Goal: Task Accomplishment & Management: Use online tool/utility

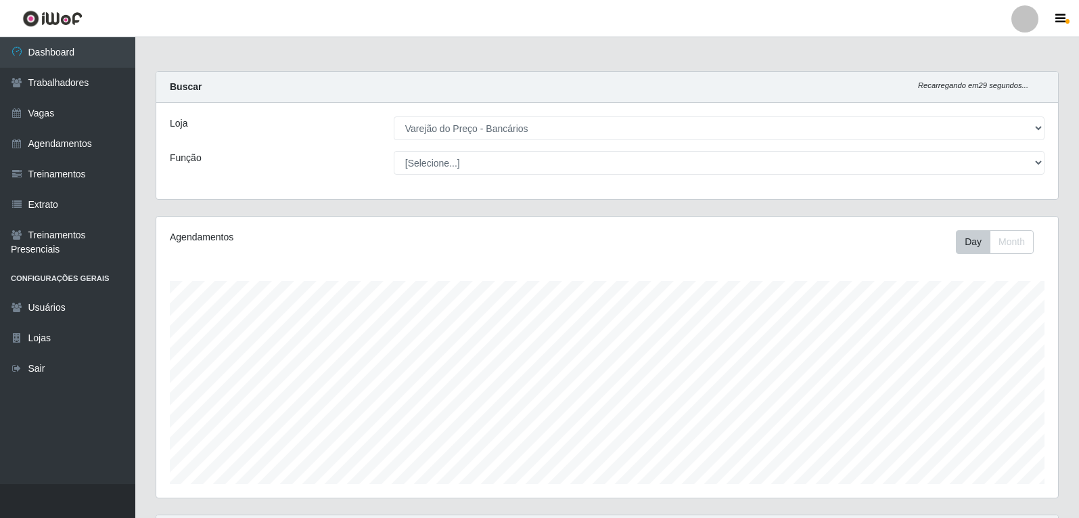
select select "157"
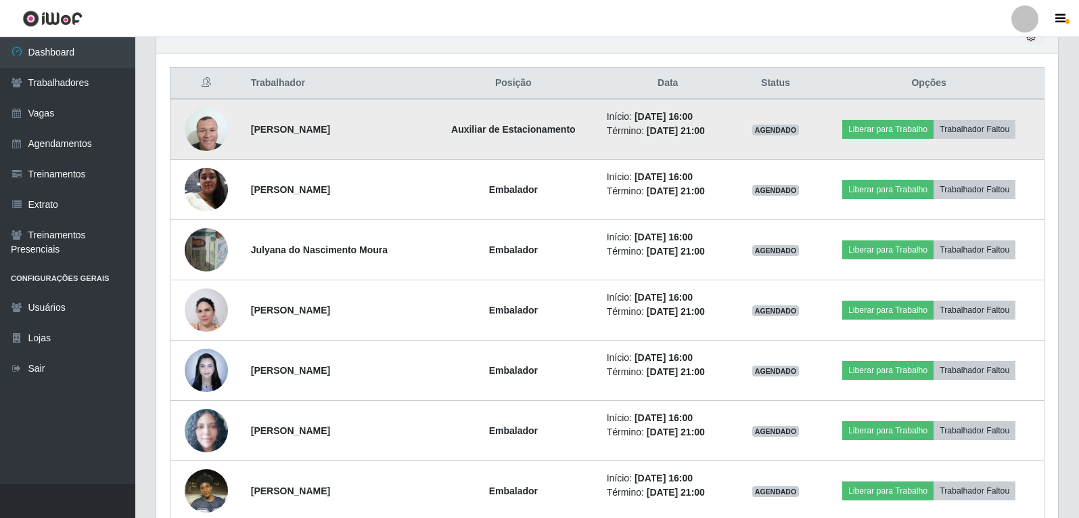
scroll to position [562, 0]
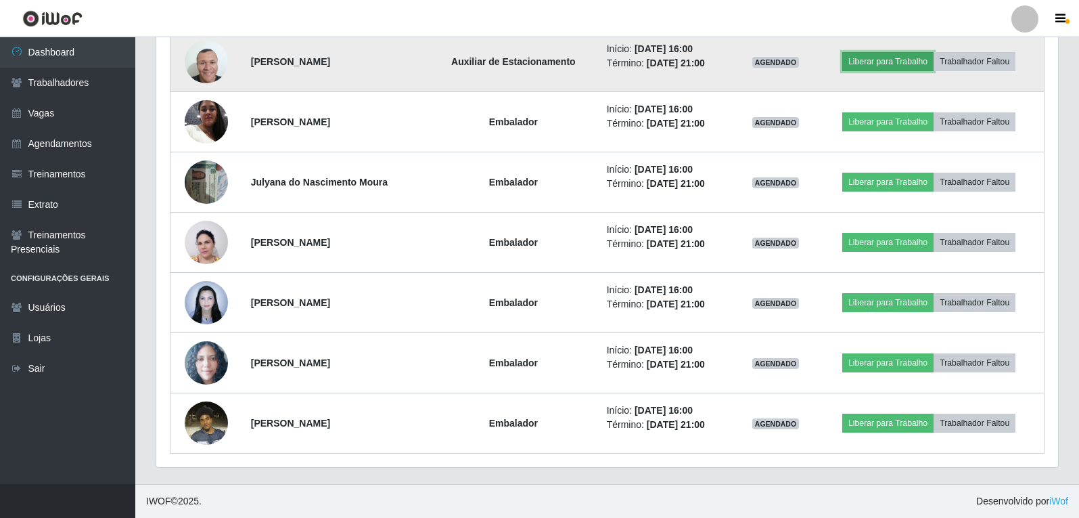
click at [893, 69] on button "Liberar para Trabalho" at bounding box center [888, 61] width 91 height 19
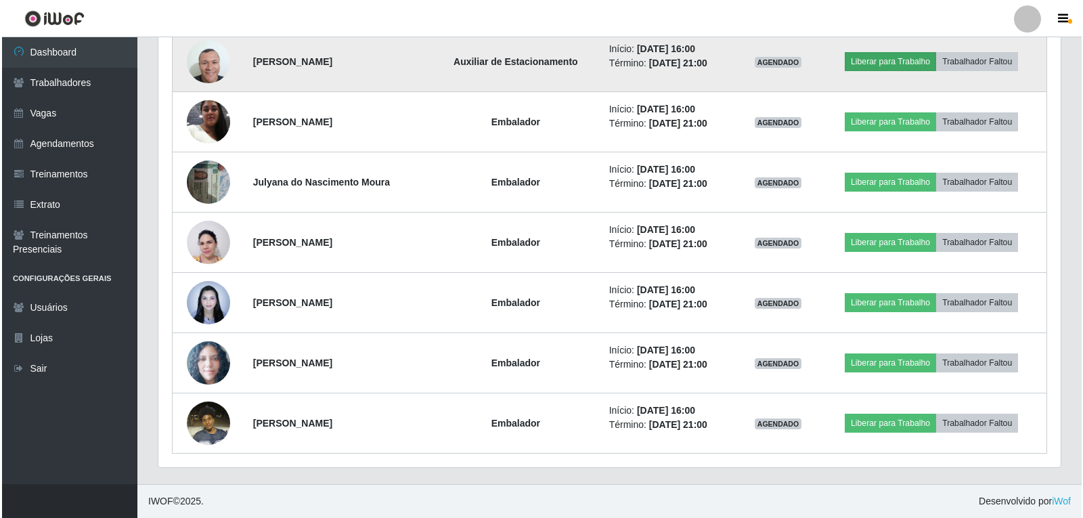
scroll to position [281, 895]
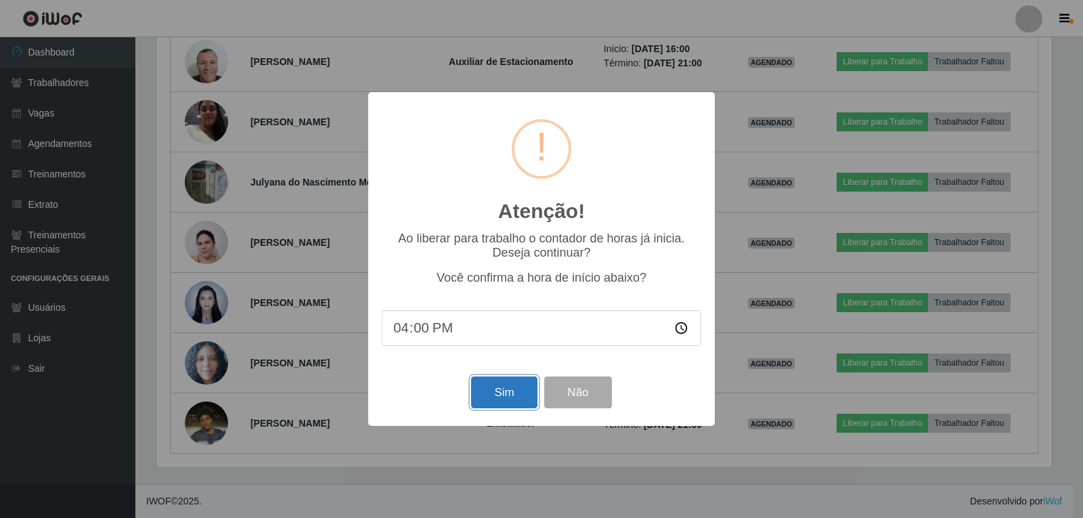
click at [513, 395] on button "Sim" at bounding box center [504, 392] width 66 height 32
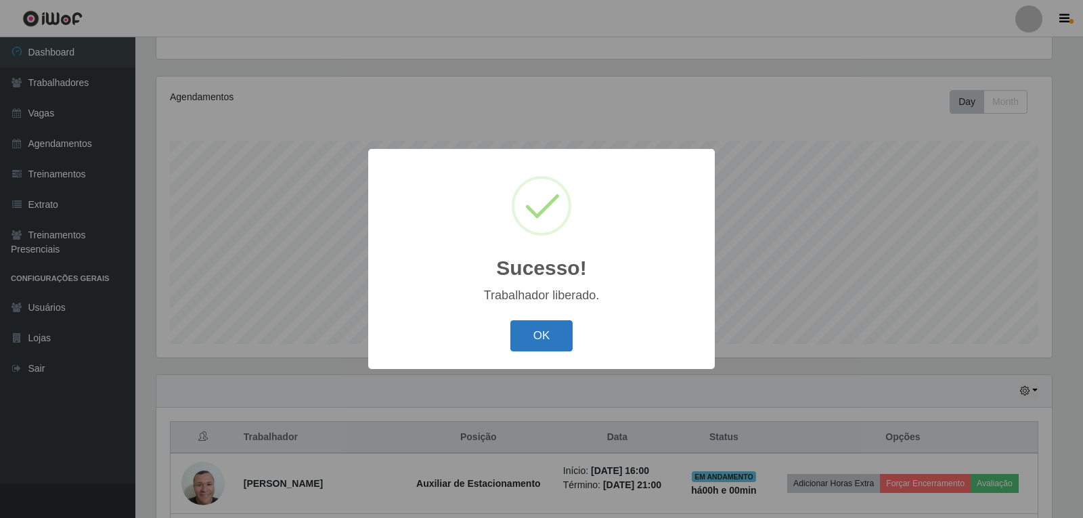
click at [549, 329] on button "OK" at bounding box center [541, 336] width 63 height 32
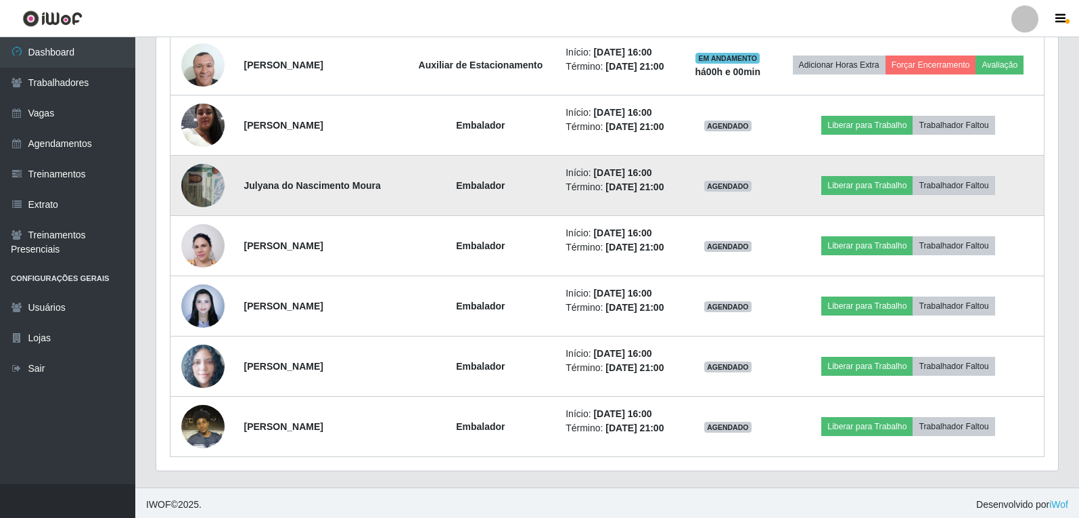
scroll to position [562, 0]
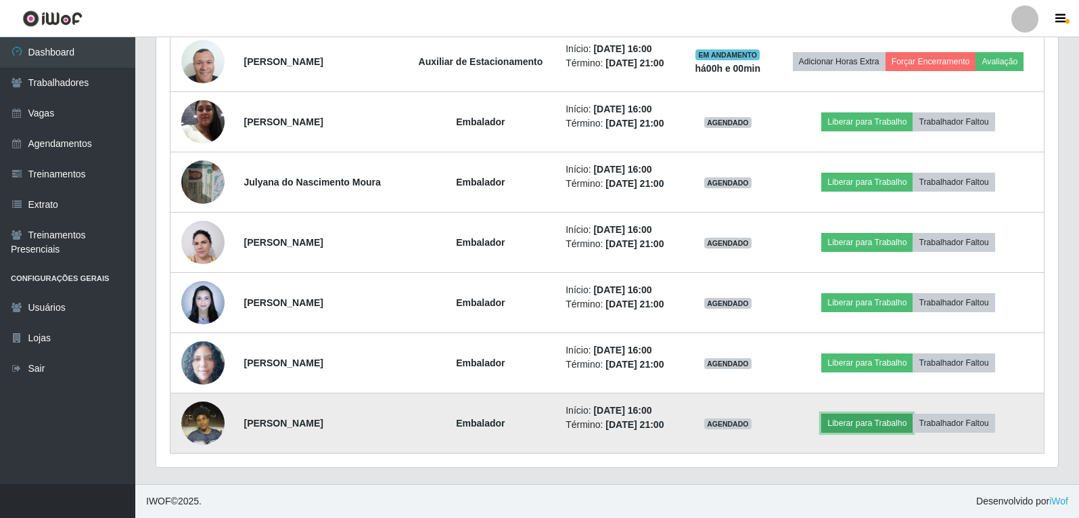
click at [898, 428] on button "Liberar para Trabalho" at bounding box center [867, 422] width 91 height 19
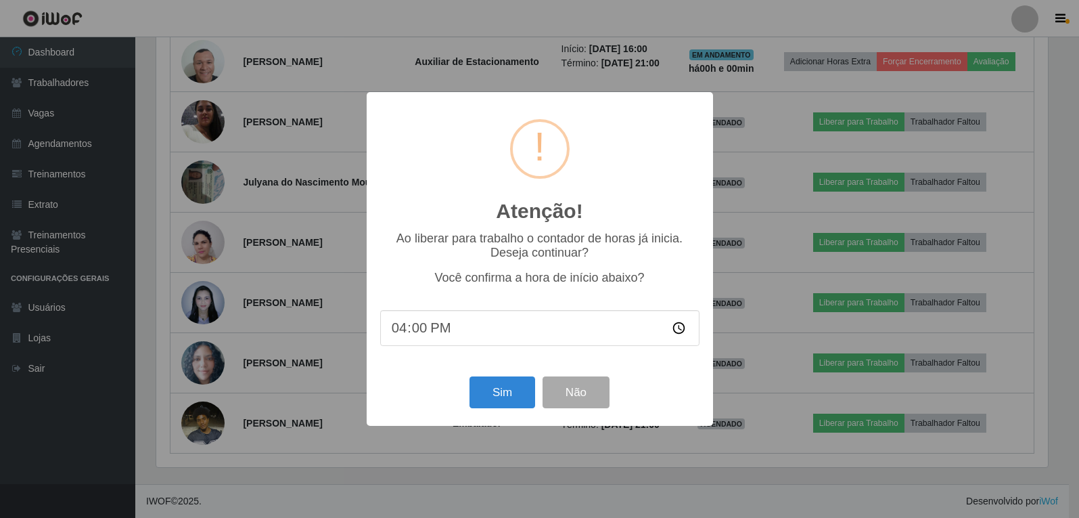
scroll to position [281, 895]
click at [514, 399] on button "Sim" at bounding box center [504, 392] width 66 height 32
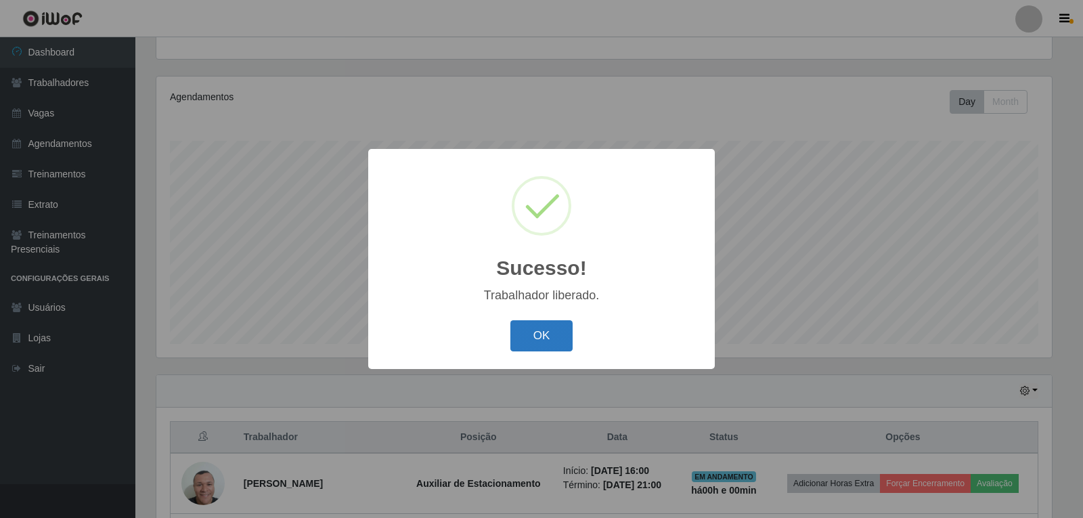
click at [555, 333] on button "OK" at bounding box center [541, 336] width 63 height 32
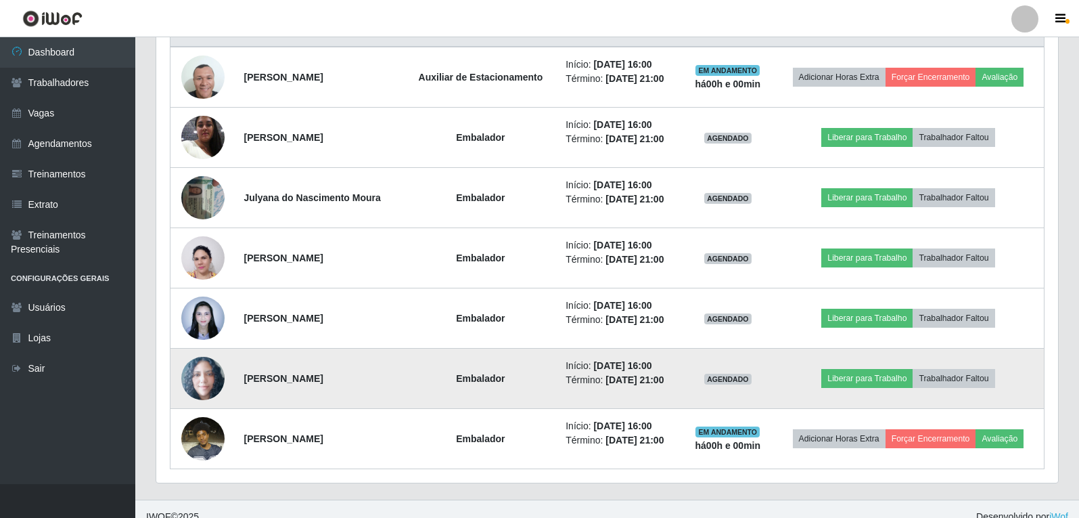
scroll to position [562, 0]
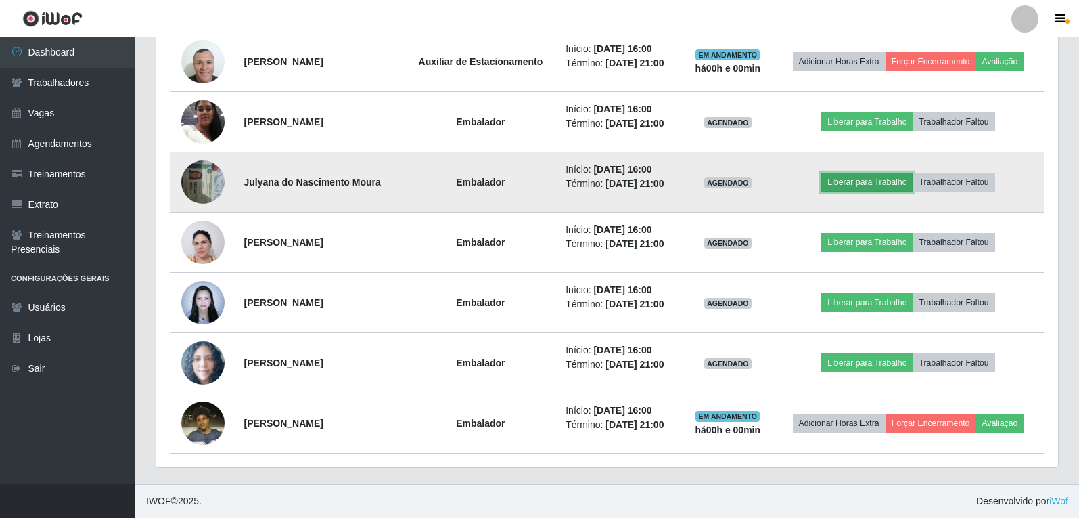
click at [877, 185] on button "Liberar para Trabalho" at bounding box center [867, 182] width 91 height 19
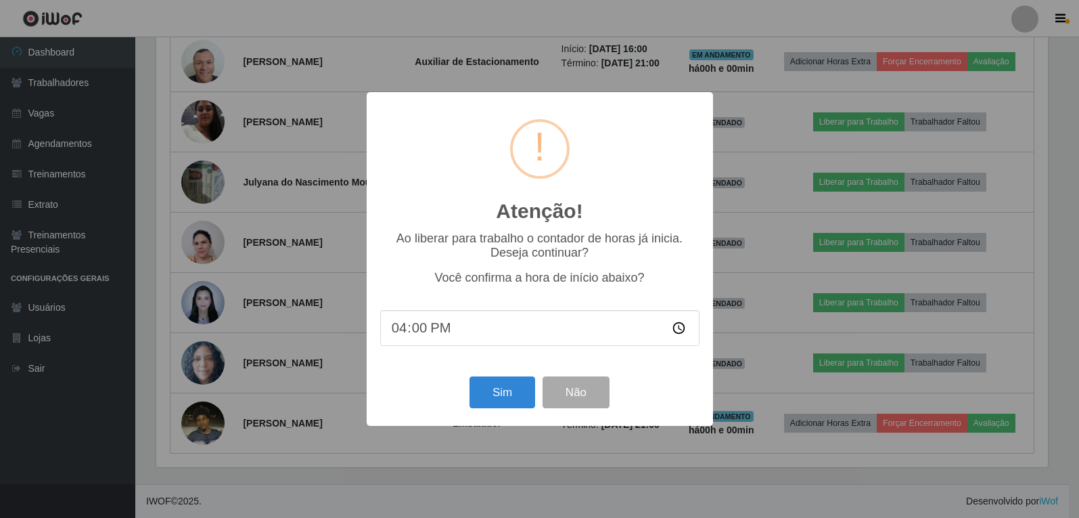
scroll to position [281, 895]
click at [490, 402] on button "Sim" at bounding box center [504, 392] width 66 height 32
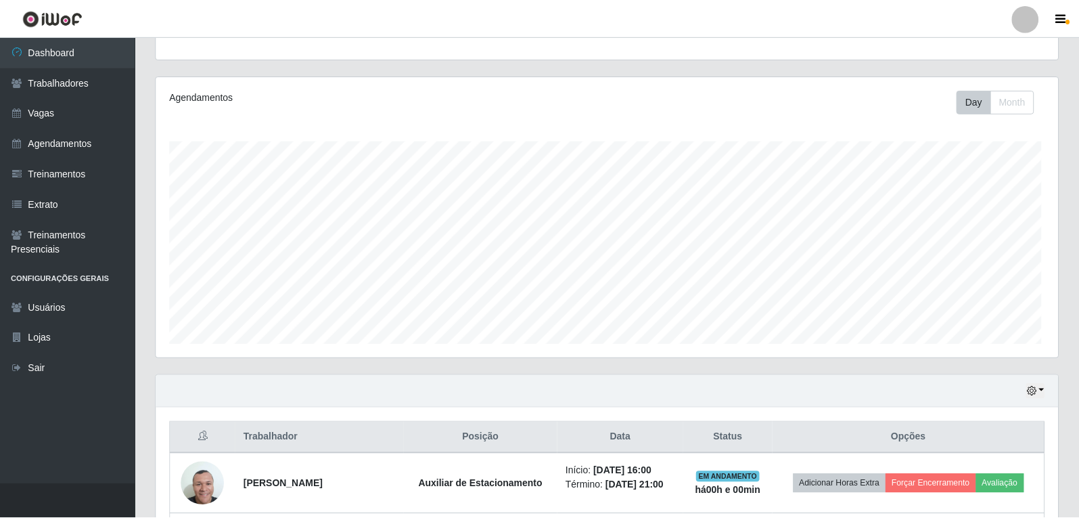
scroll to position [0, 0]
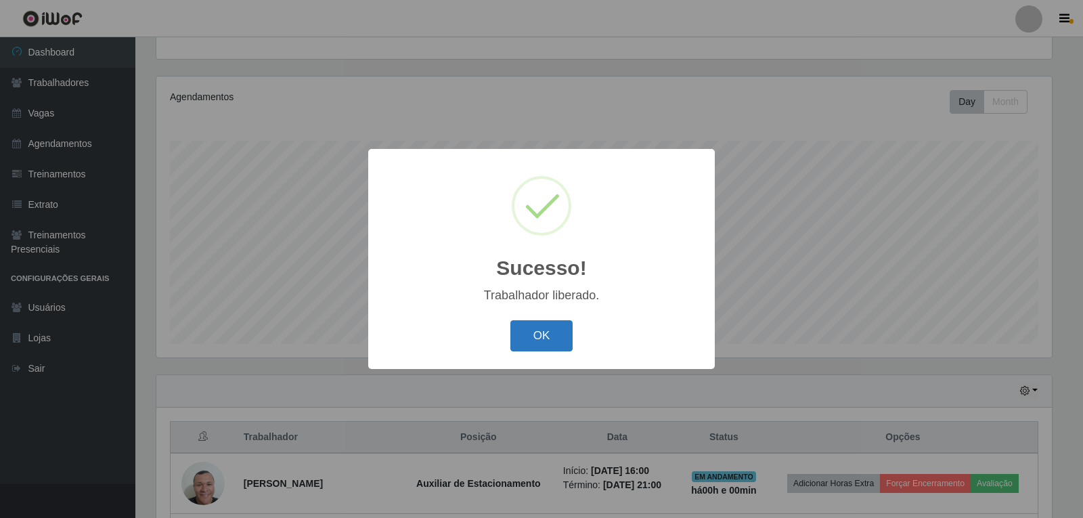
click at [552, 345] on button "OK" at bounding box center [541, 336] width 63 height 32
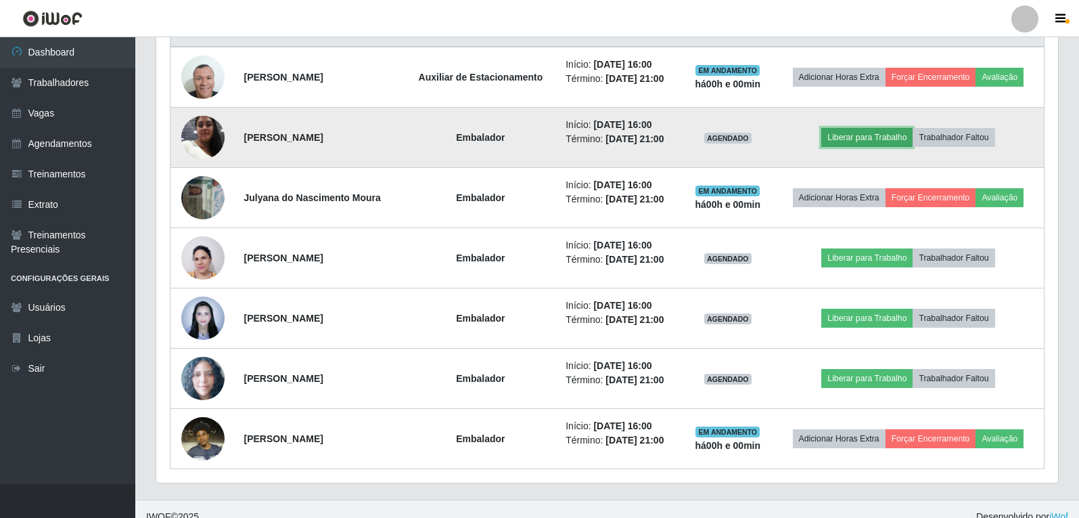
click at [872, 135] on button "Liberar para Trabalho" at bounding box center [867, 137] width 91 height 19
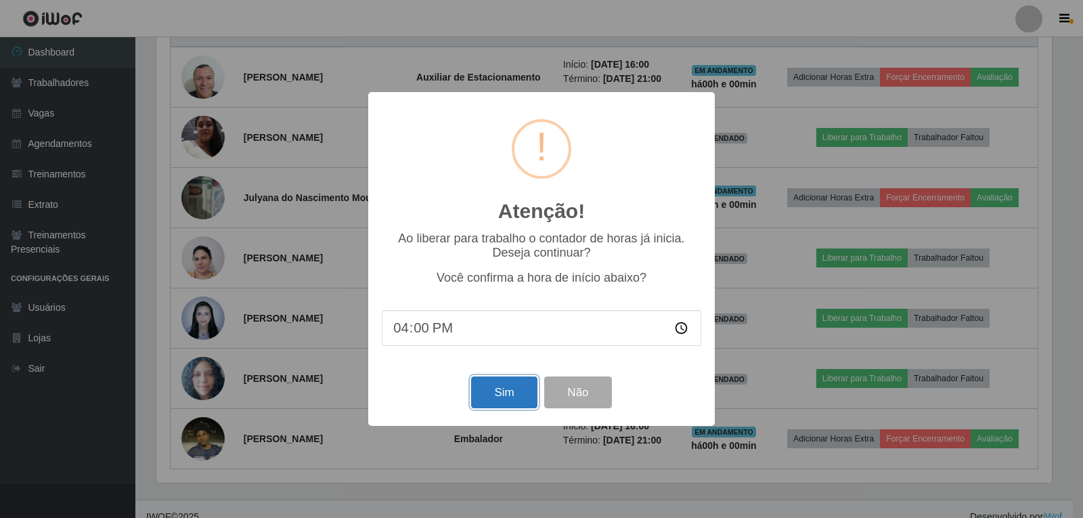
click at [520, 405] on button "Sim" at bounding box center [504, 392] width 66 height 32
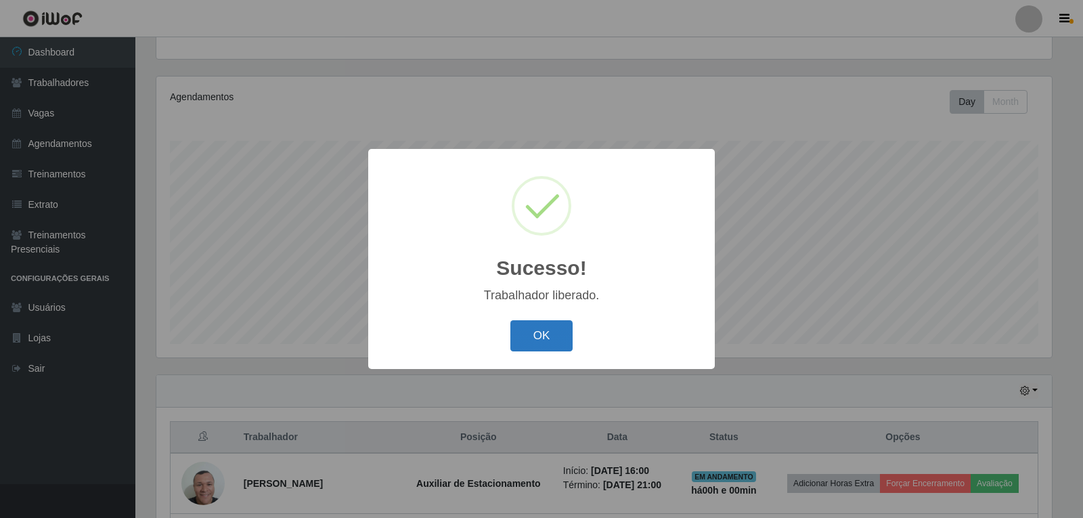
click at [562, 347] on button "OK" at bounding box center [541, 336] width 63 height 32
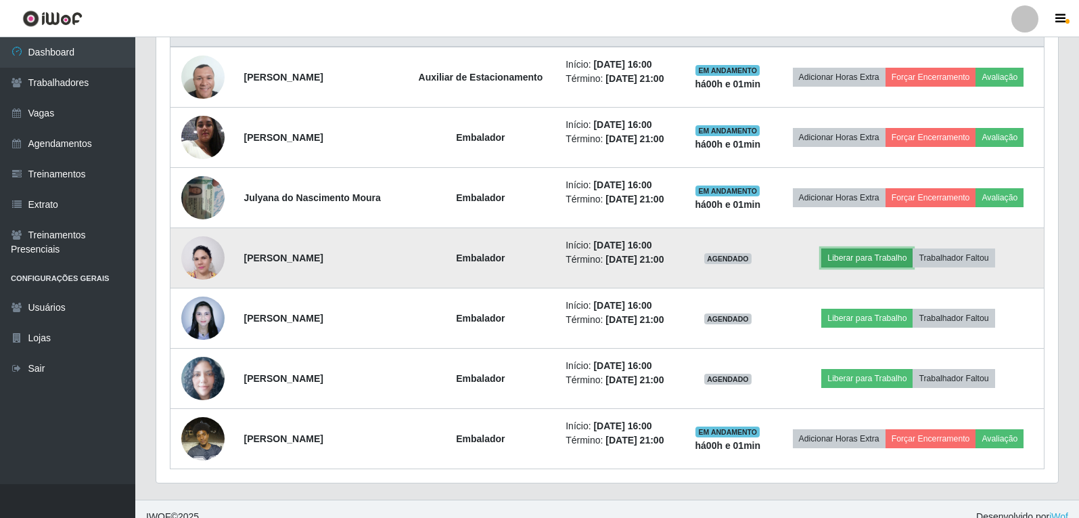
click at [885, 264] on button "Liberar para Trabalho" at bounding box center [867, 257] width 91 height 19
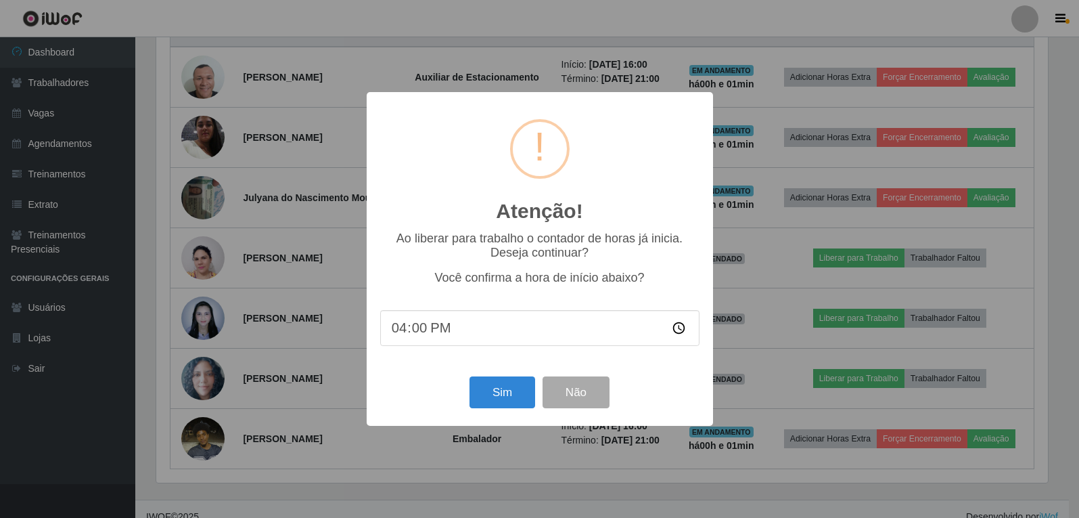
scroll to position [281, 895]
click at [485, 404] on button "Sim" at bounding box center [504, 392] width 66 height 32
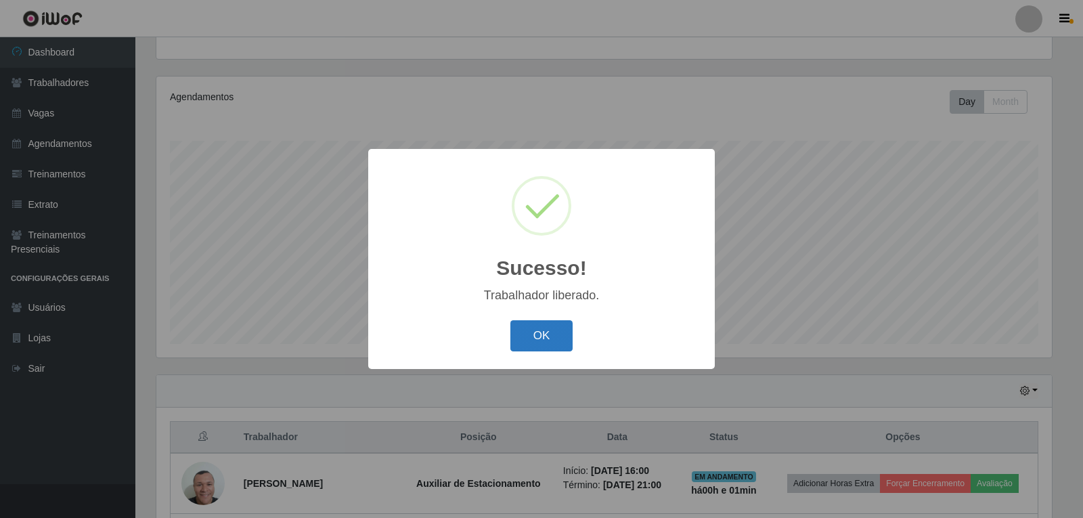
click at [558, 342] on button "OK" at bounding box center [541, 336] width 63 height 32
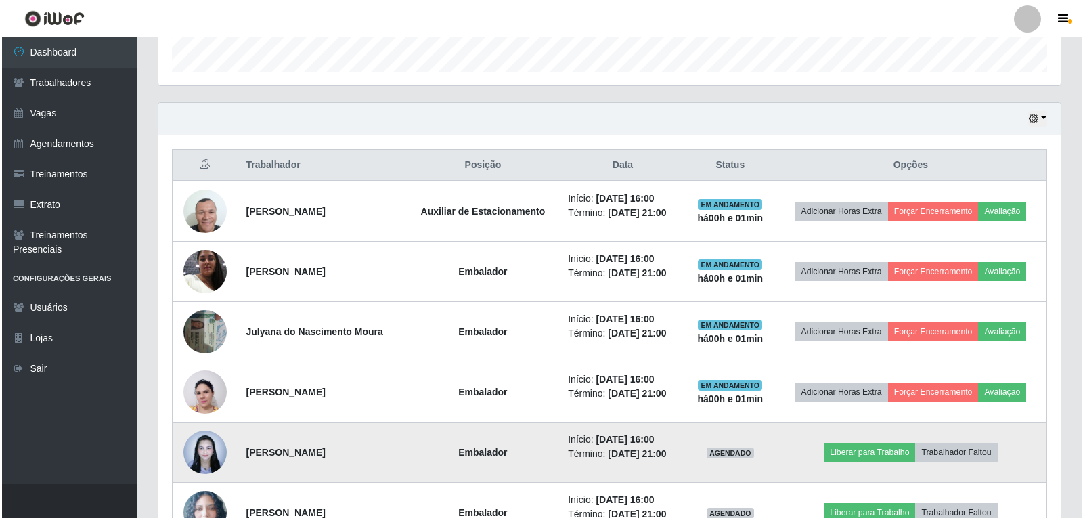
scroll to position [478, 0]
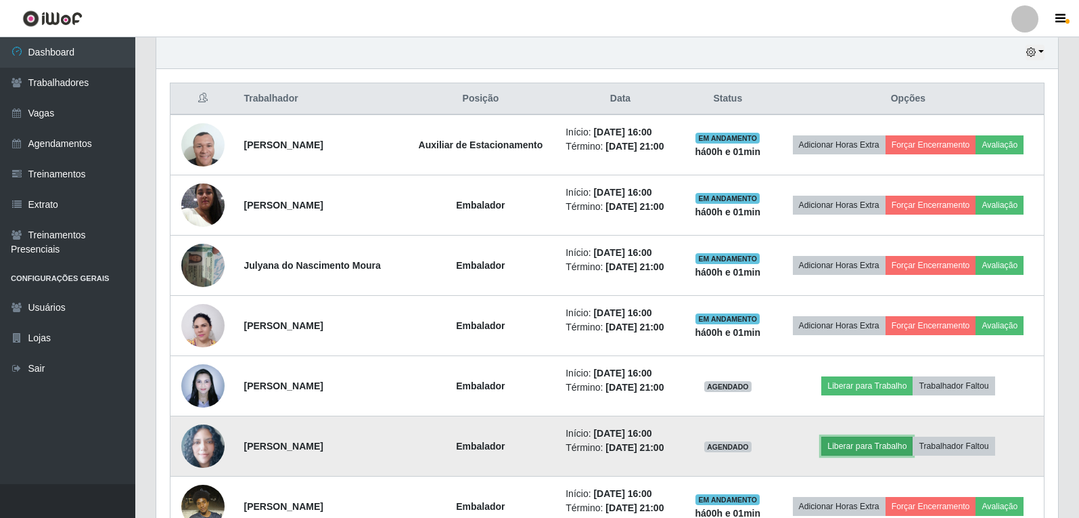
click at [874, 444] on button "Liberar para Trabalho" at bounding box center [867, 446] width 91 height 19
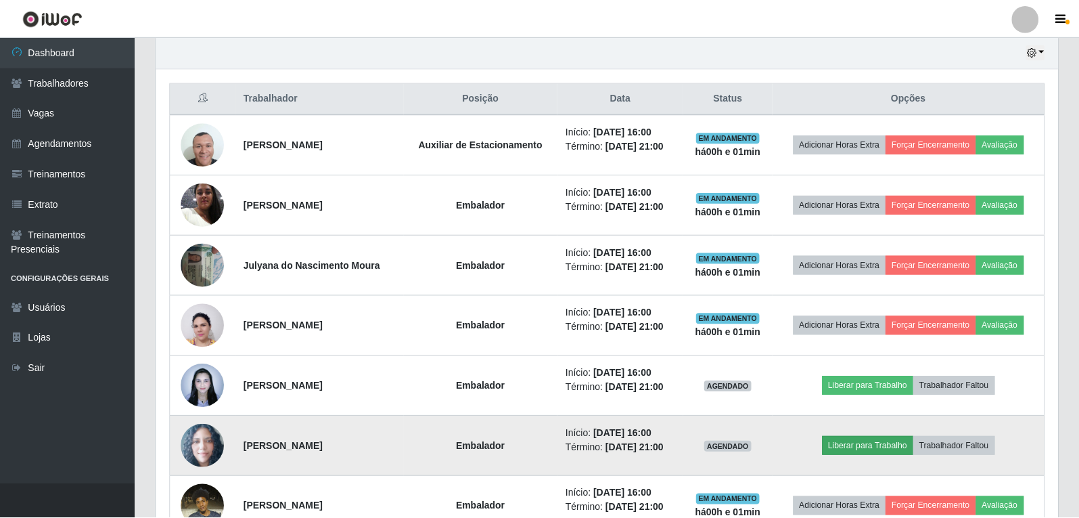
scroll to position [281, 895]
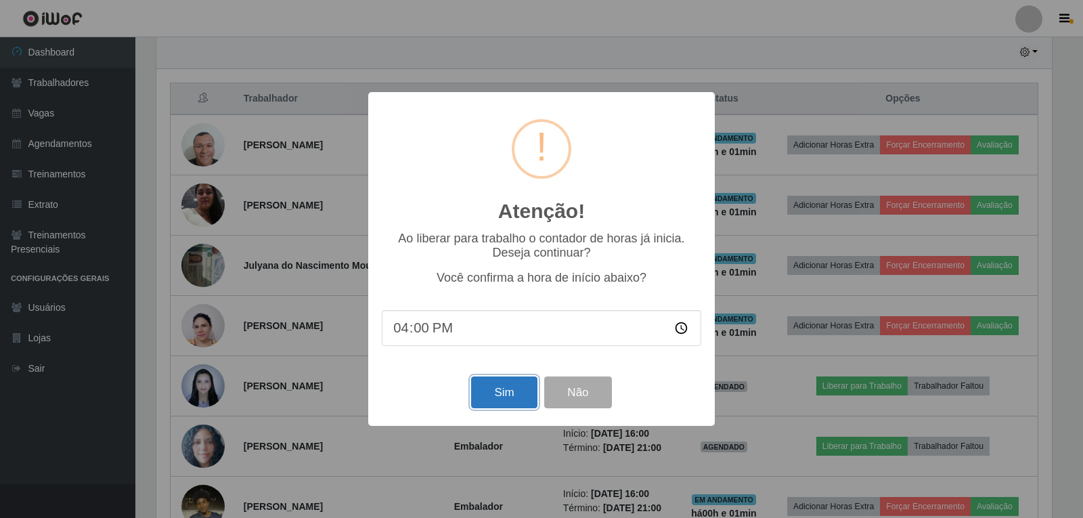
click at [499, 403] on button "Sim" at bounding box center [504, 392] width 66 height 32
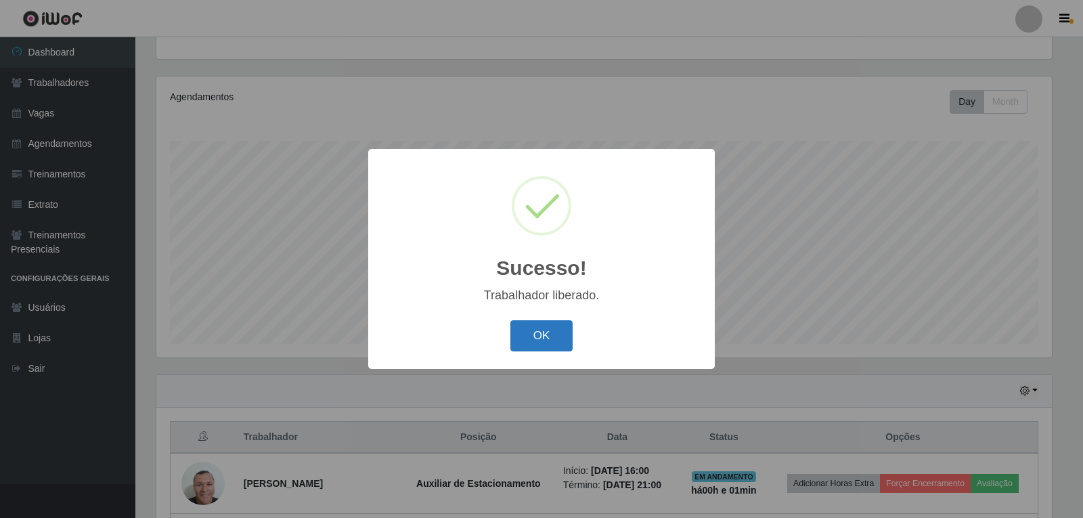
click at [531, 347] on button "OK" at bounding box center [541, 336] width 63 height 32
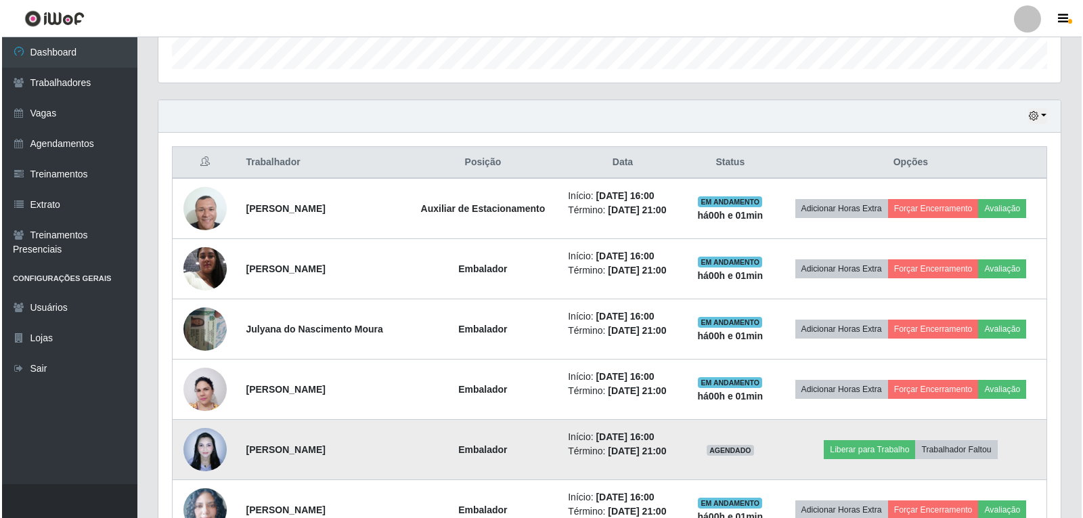
scroll to position [546, 0]
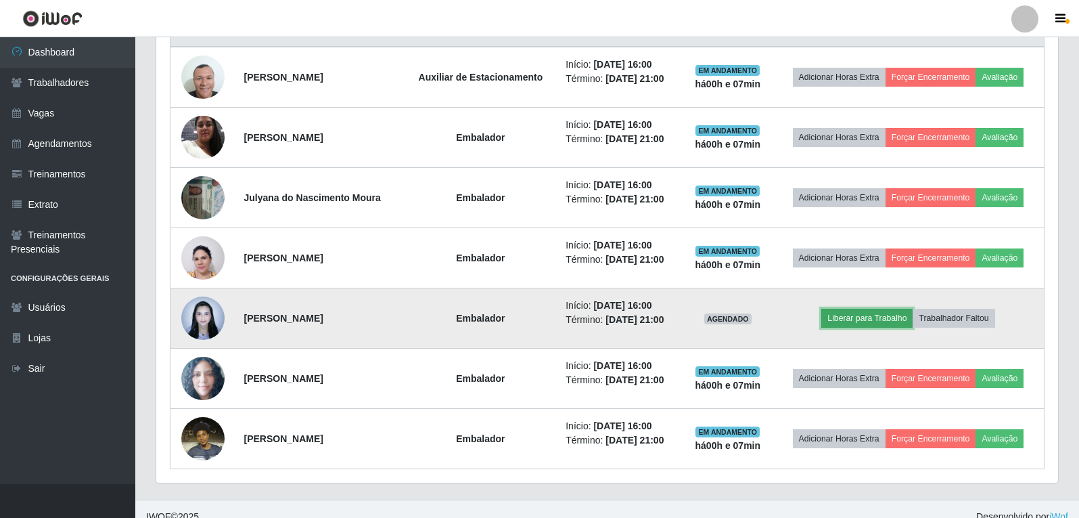
click at [867, 318] on button "Liberar para Trabalho" at bounding box center [867, 318] width 91 height 19
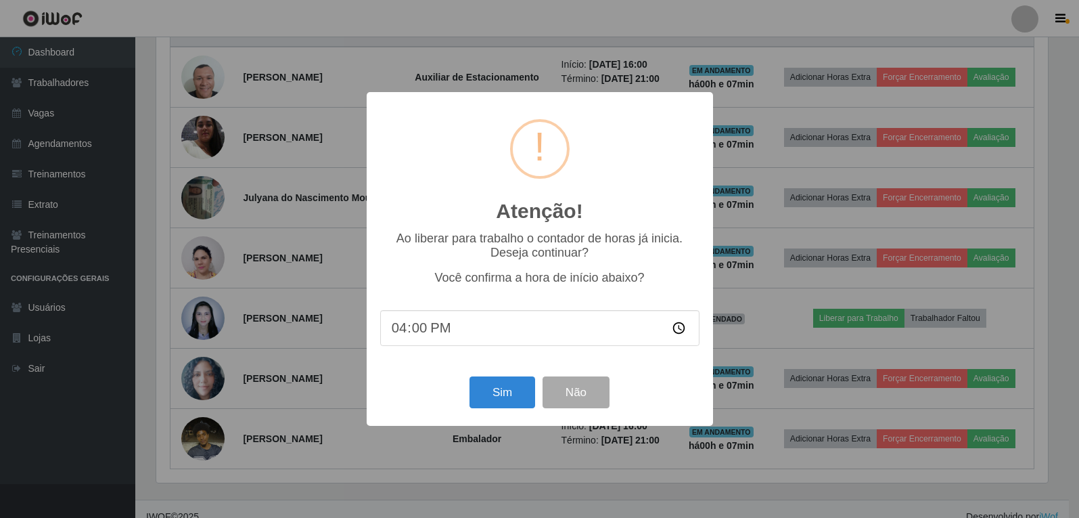
scroll to position [281, 895]
click at [491, 393] on button "Sim" at bounding box center [504, 392] width 66 height 32
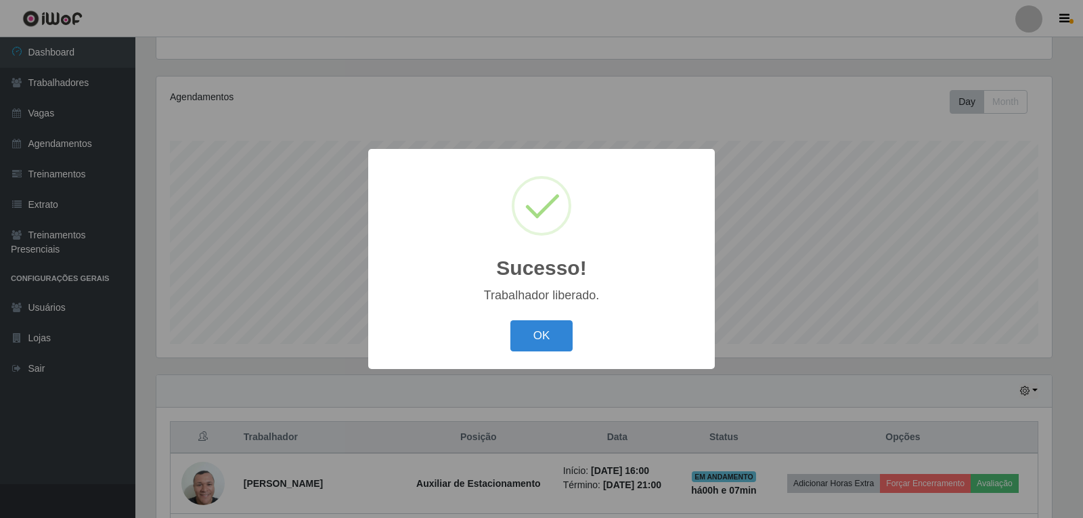
click at [510, 320] on button "OK" at bounding box center [541, 336] width 63 height 32
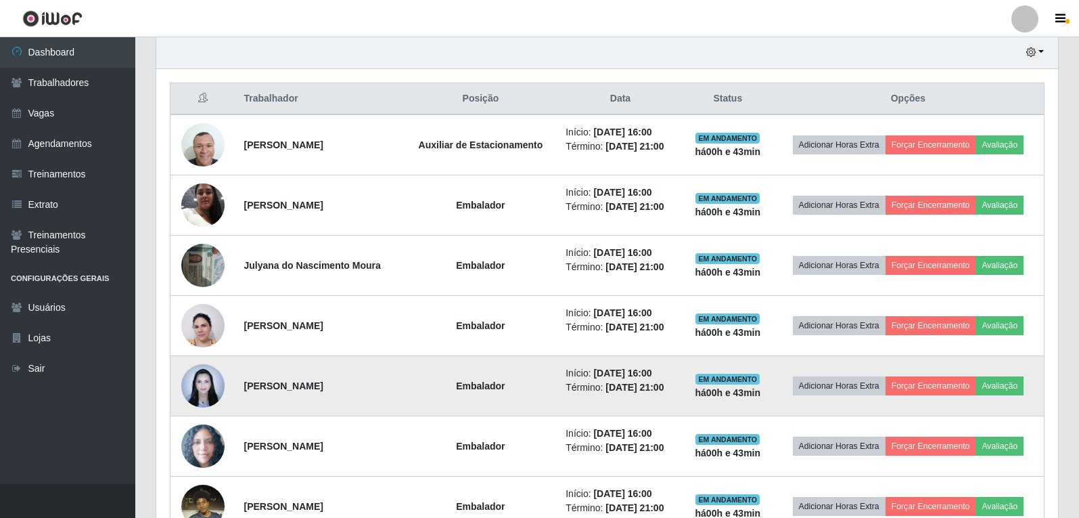
scroll to position [546, 0]
